Goal: Browse casually: Explore the website without a specific task or goal

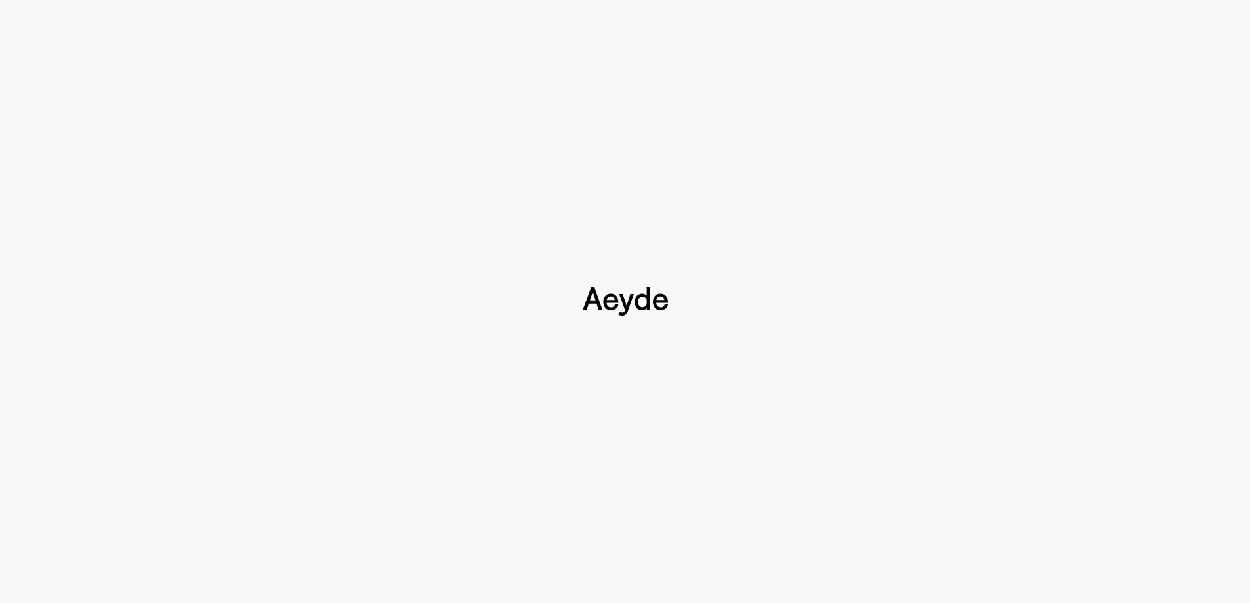
click at [400, 173] on div at bounding box center [625, 301] width 1250 height 603
drag, startPoint x: 546, startPoint y: 258, endPoint x: 603, endPoint y: 276, distance: 59.8
click at [548, 258] on div at bounding box center [625, 301] width 1250 height 603
click at [603, 276] on div at bounding box center [625, 301] width 1250 height 603
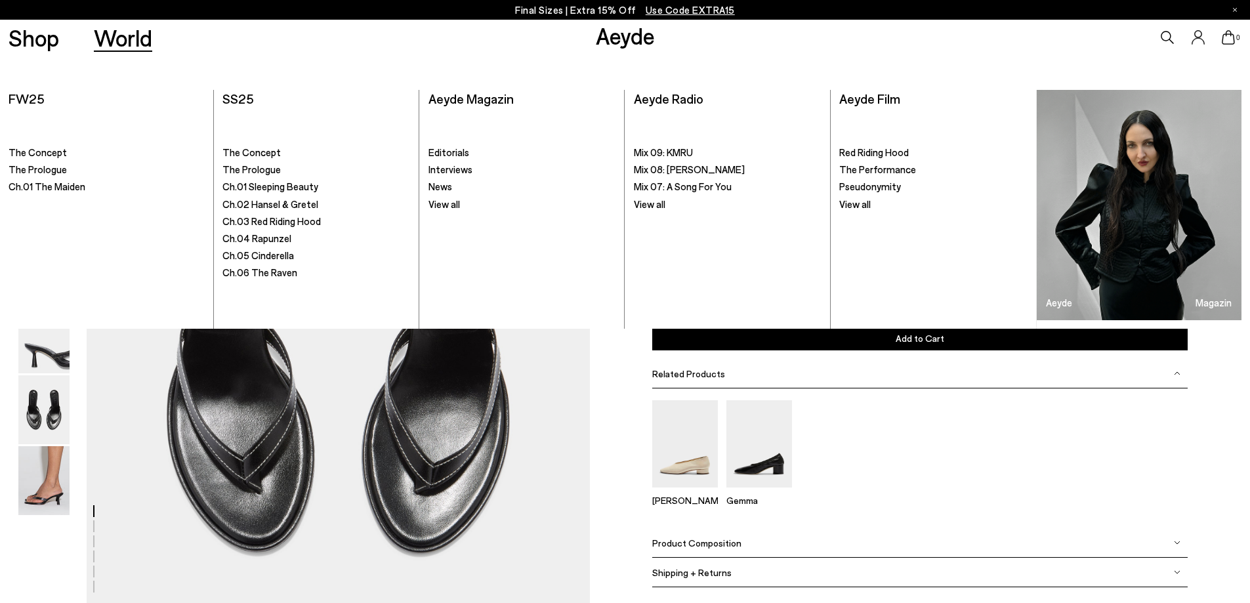
scroll to position [2624, 0]
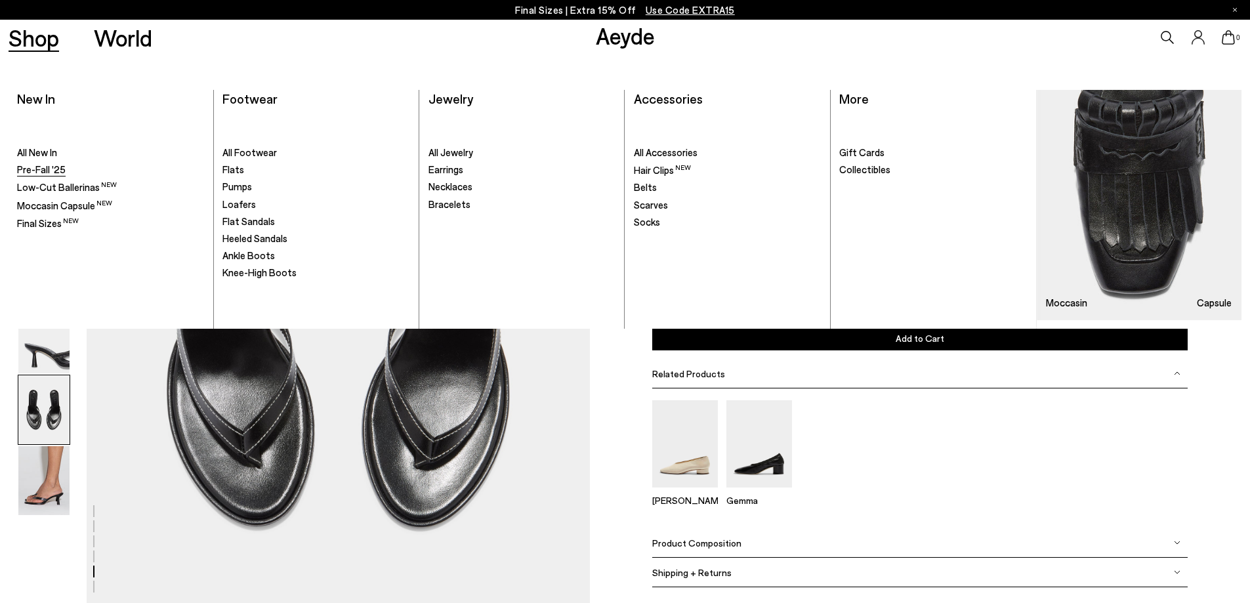
click at [41, 166] on span "Pre-Fall '25" at bounding box center [41, 169] width 49 height 12
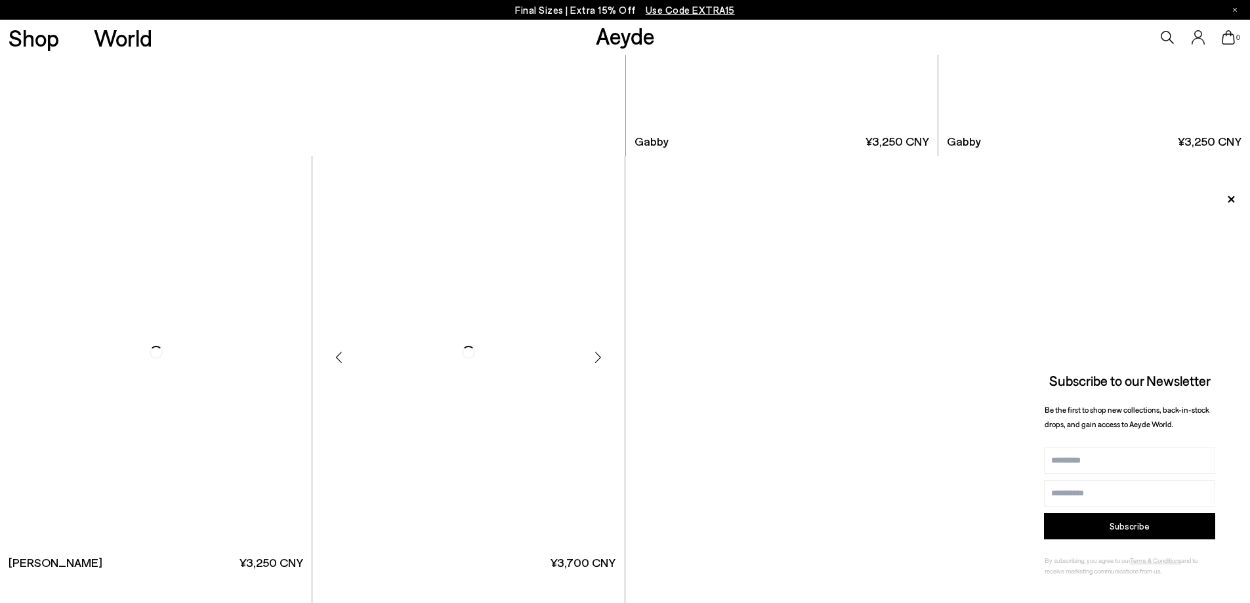
scroll to position [6888, 0]
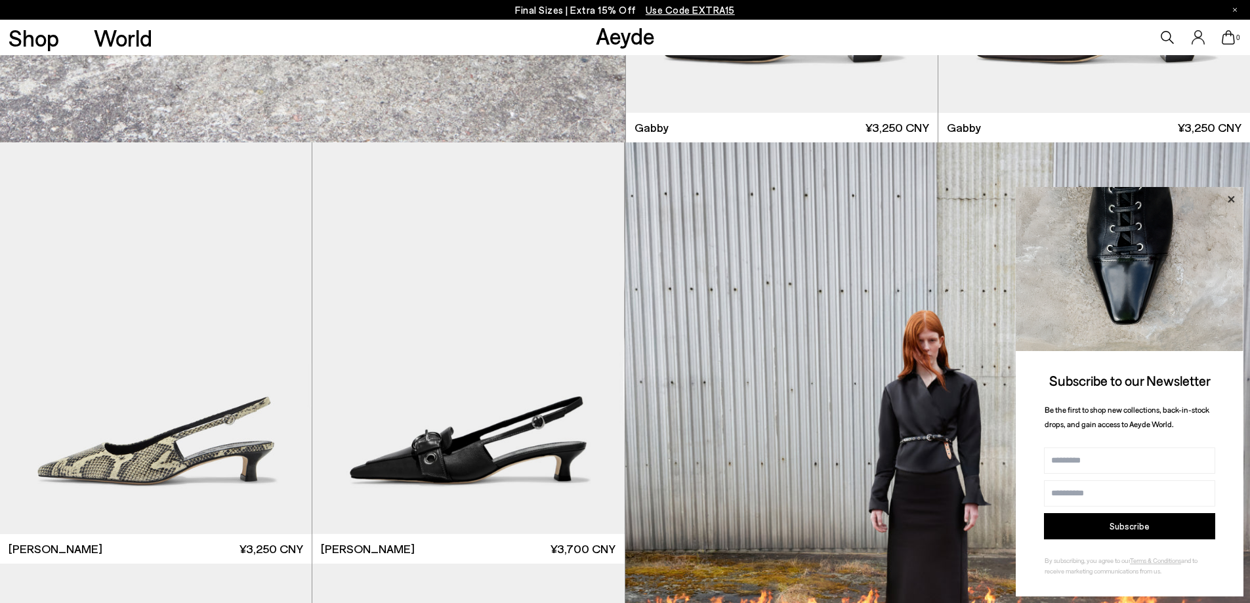
click at [1234, 199] on icon at bounding box center [1230, 199] width 17 height 17
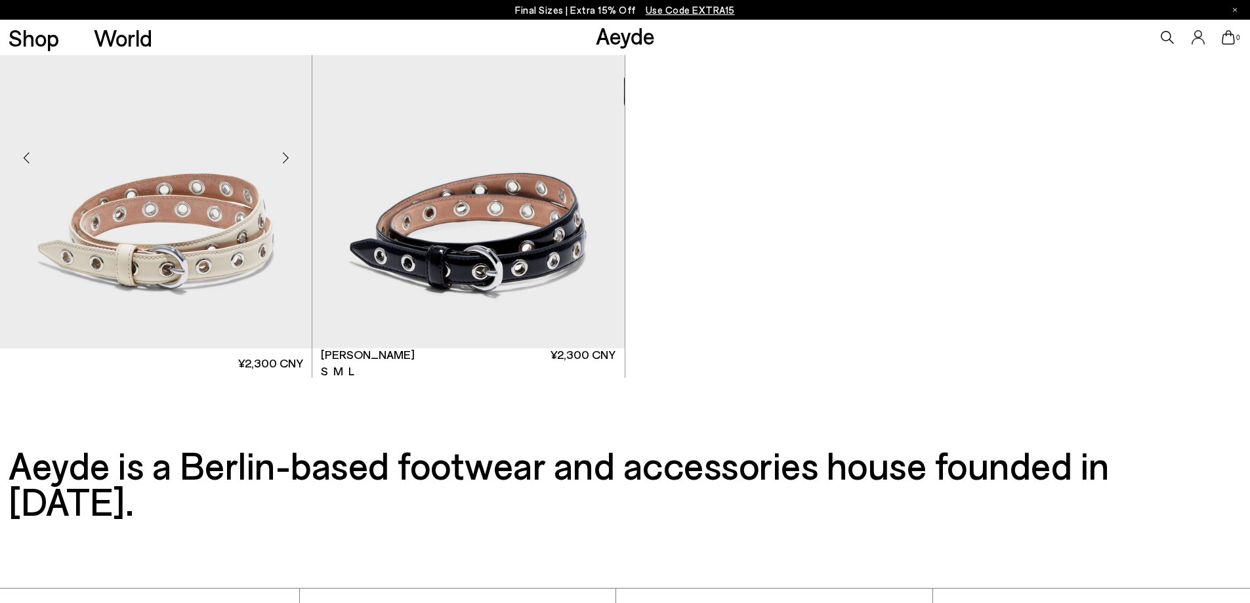
scroll to position [10784, 0]
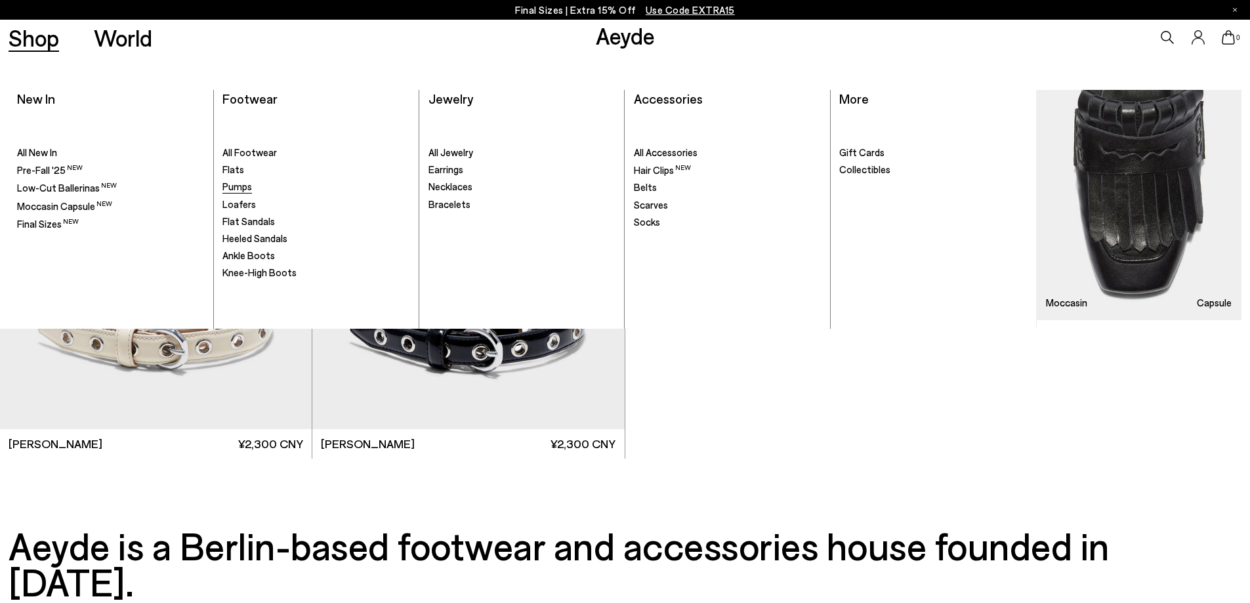
click at [237, 187] on span "Pumps" at bounding box center [237, 186] width 30 height 12
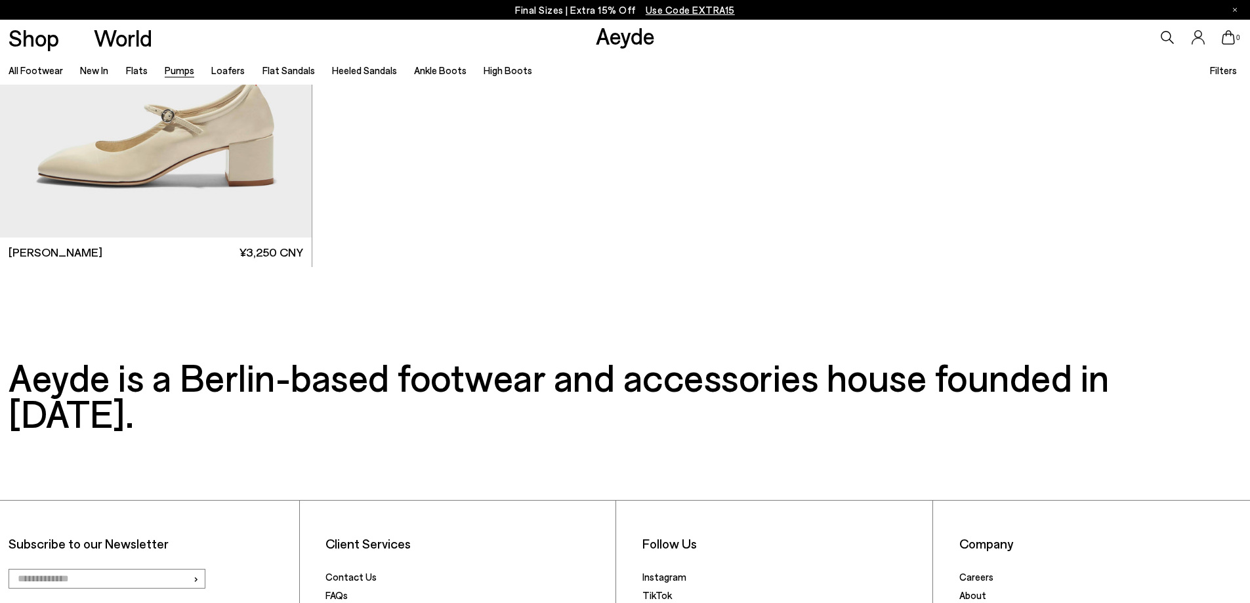
scroll to position [7231, 0]
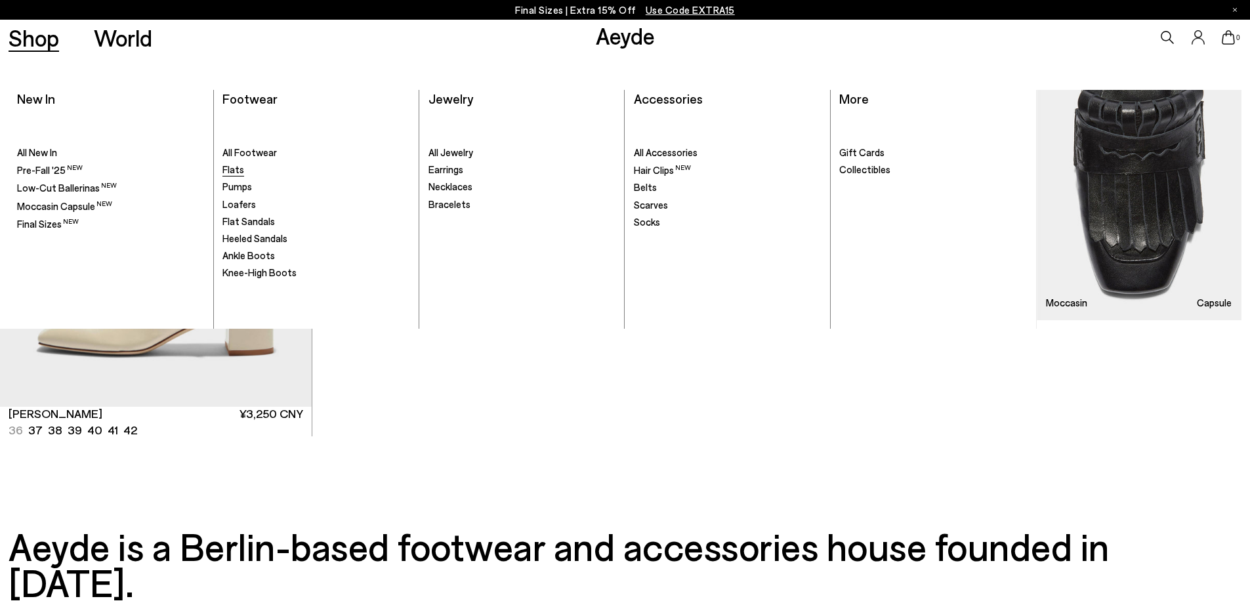
click at [234, 169] on span "Flats" at bounding box center [233, 169] width 22 height 12
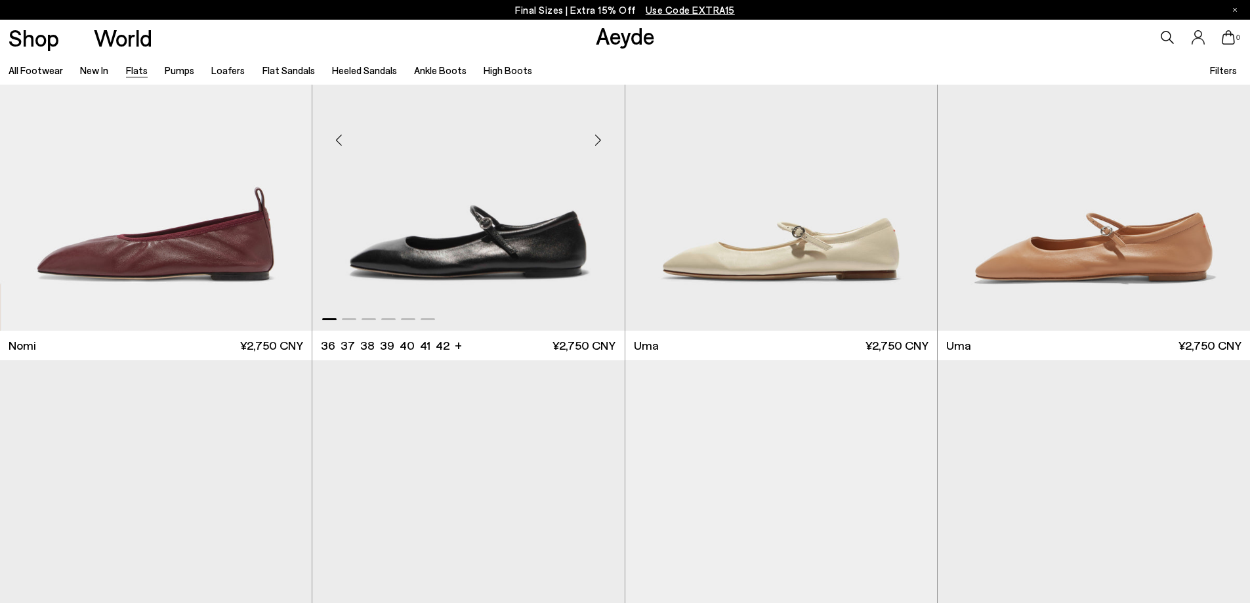
scroll to position [853, 0]
